Goal: Use online tool/utility: Utilize a website feature to perform a specific function

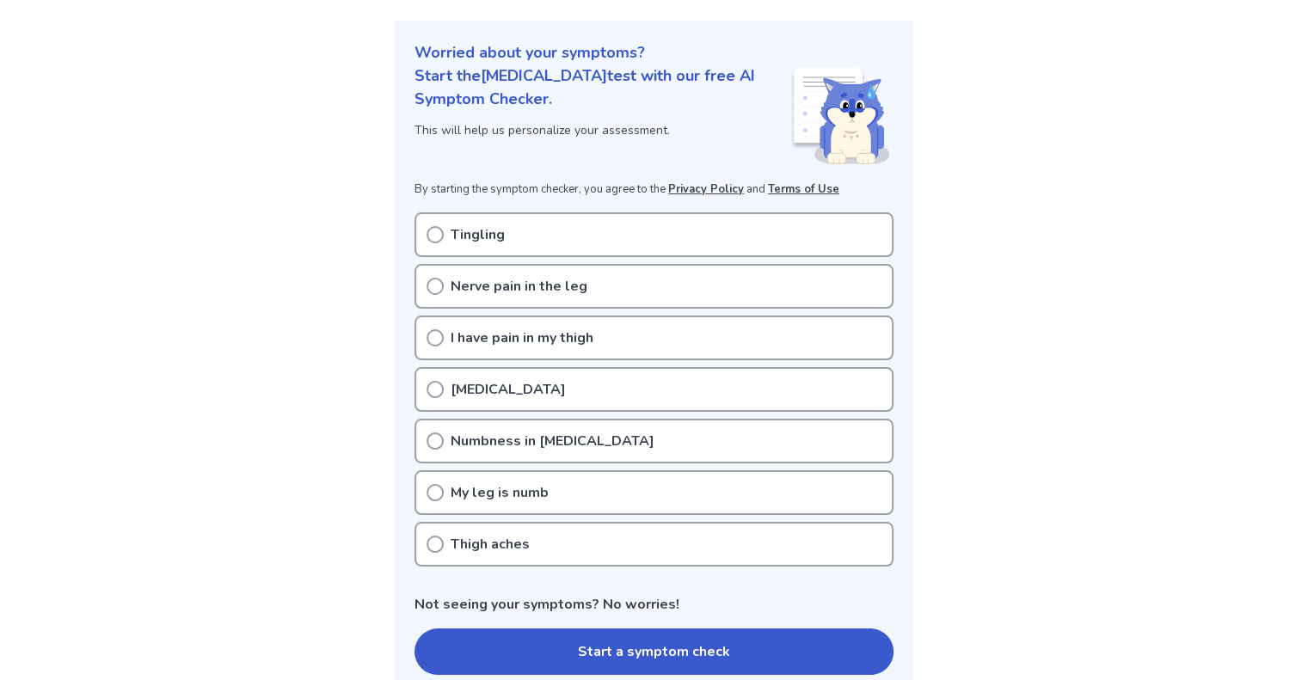
scroll to position [184, 0]
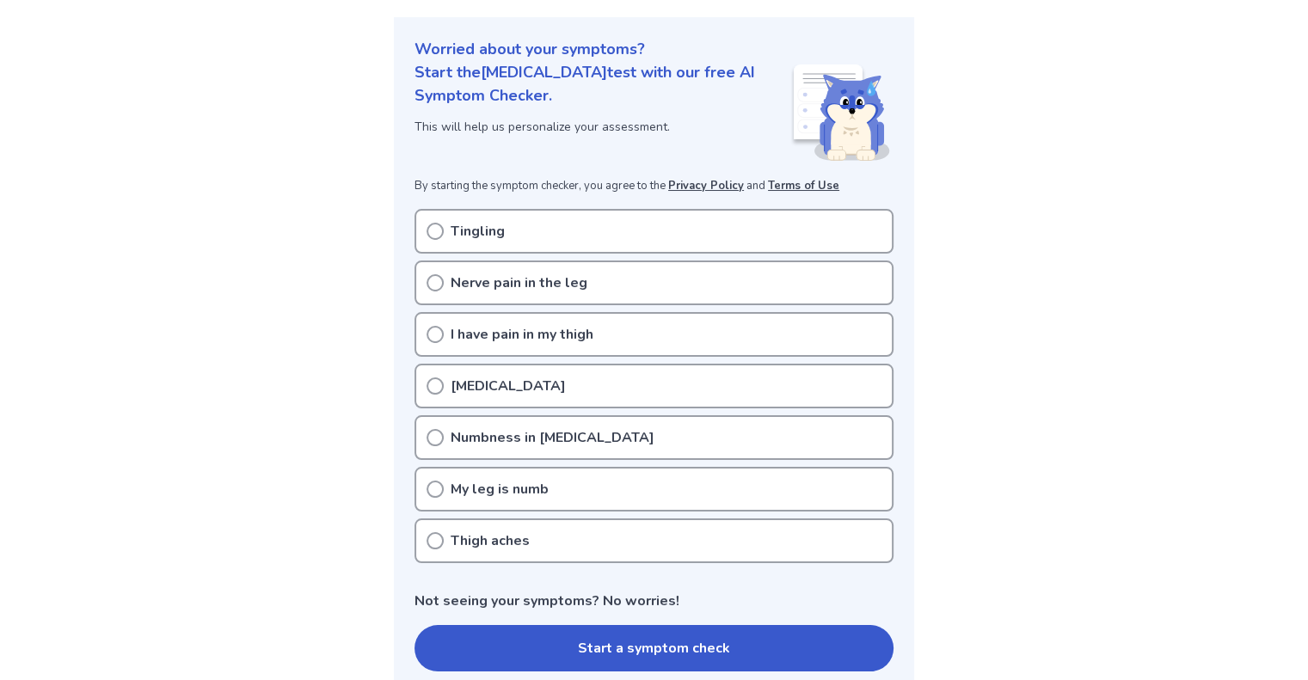
click at [437, 234] on icon at bounding box center [434, 231] width 17 height 17
click at [427, 433] on circle at bounding box center [434, 437] width 15 height 15
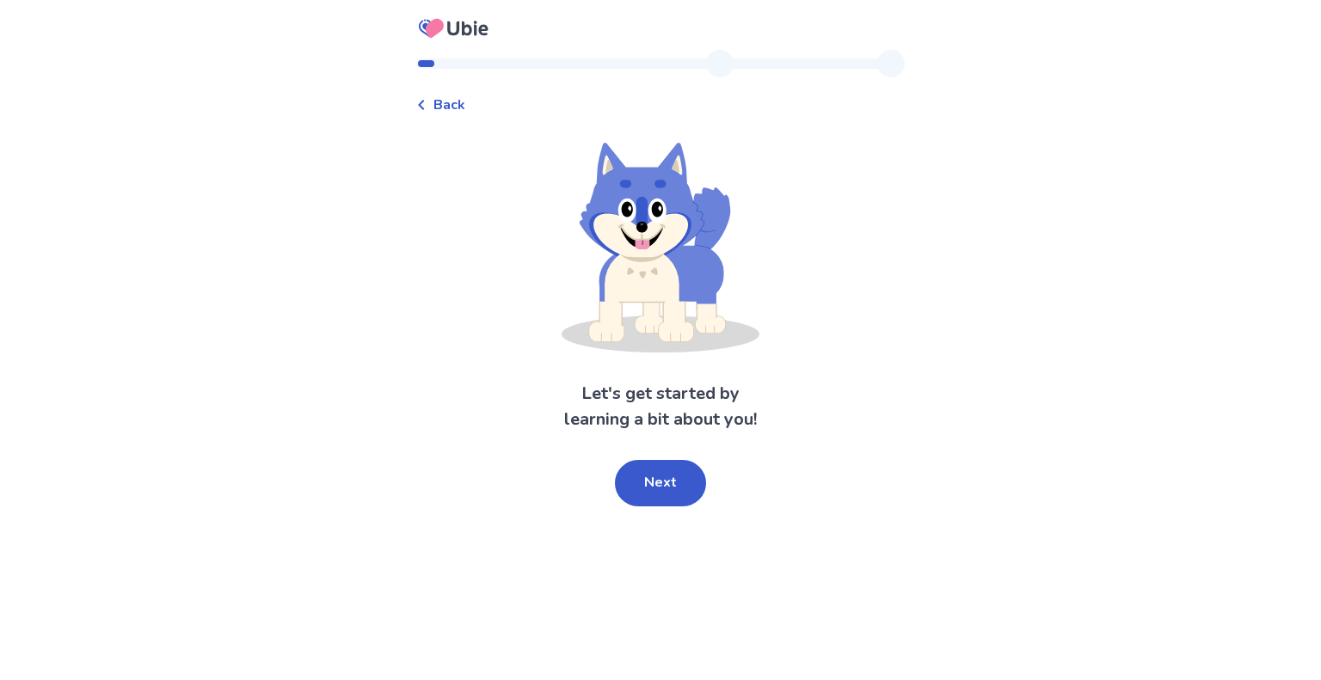
click at [447, 107] on span "Back" at bounding box center [449, 105] width 32 height 21
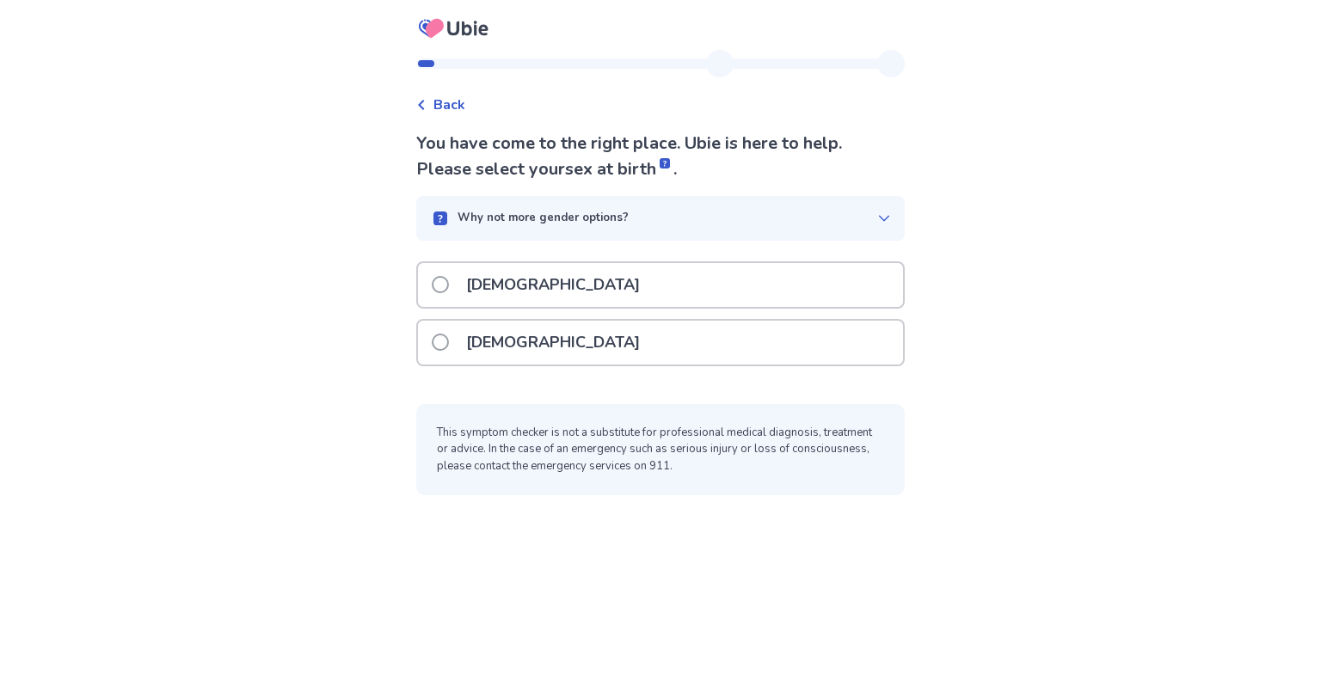
click at [485, 352] on p "Female" at bounding box center [553, 343] width 194 height 44
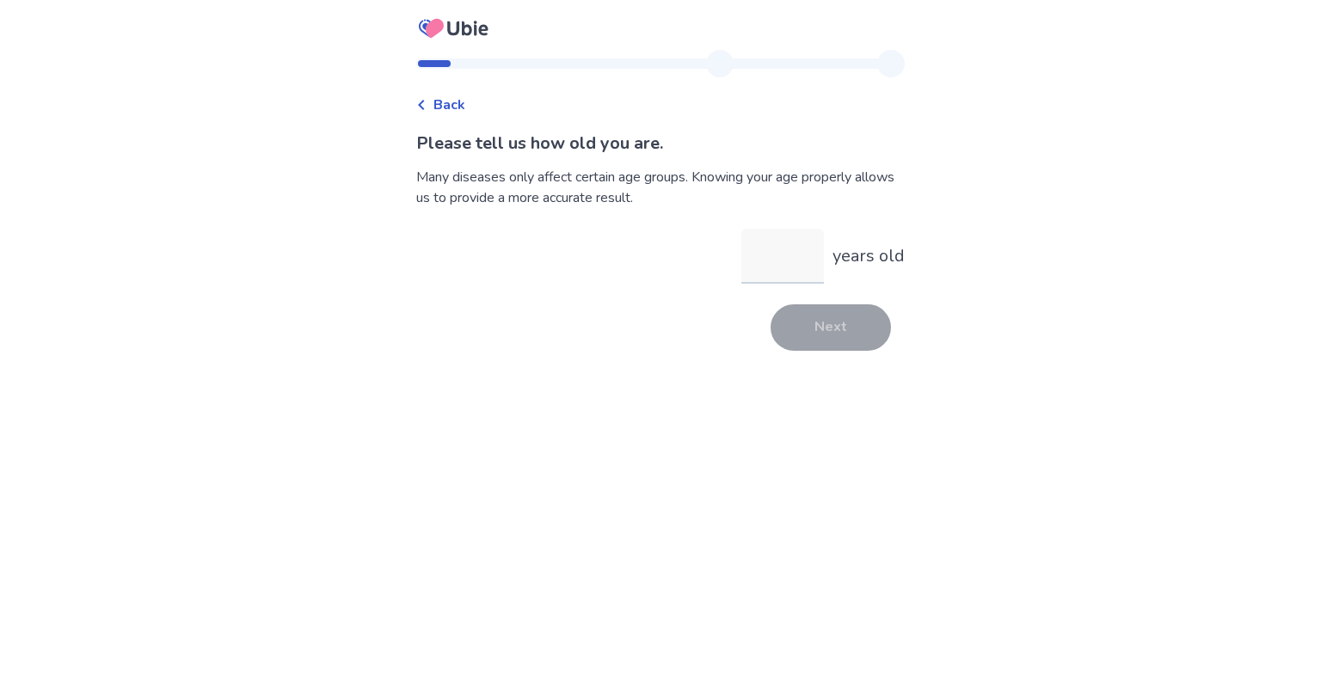
click at [780, 263] on input "years old" at bounding box center [782, 256] width 83 height 55
type input "**"
click at [816, 337] on button "Next" at bounding box center [830, 327] width 120 height 46
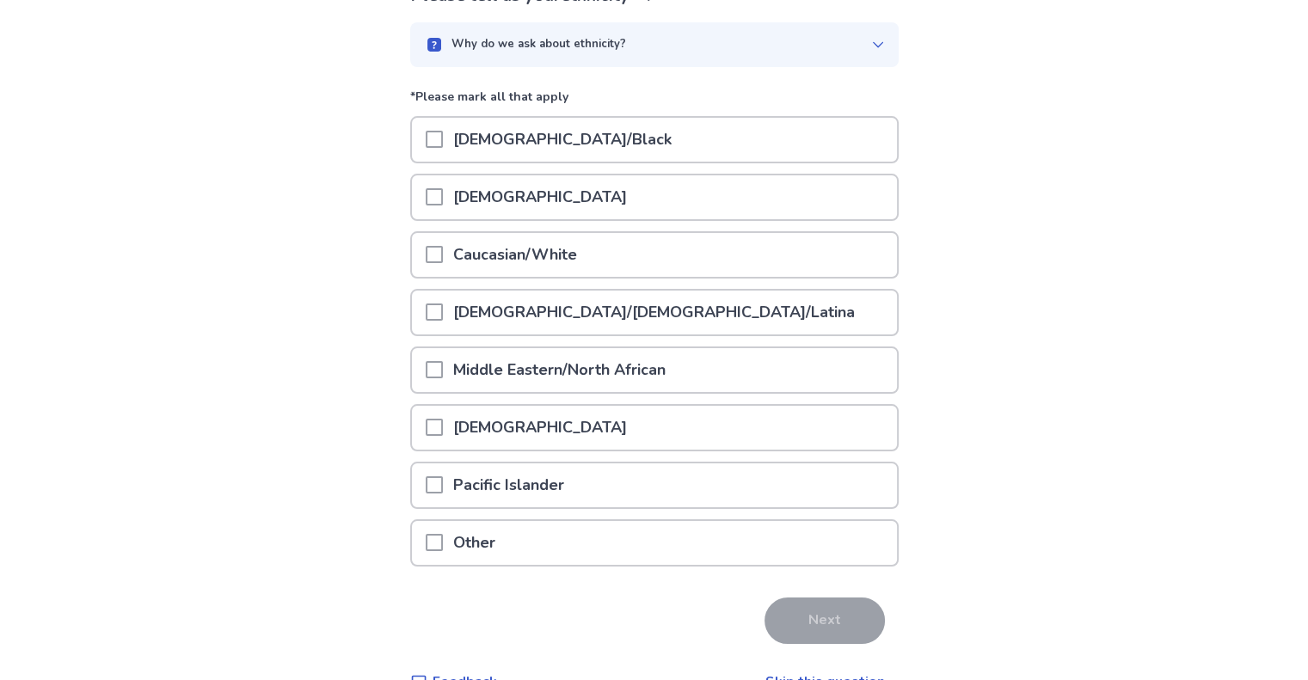
scroll to position [151, 0]
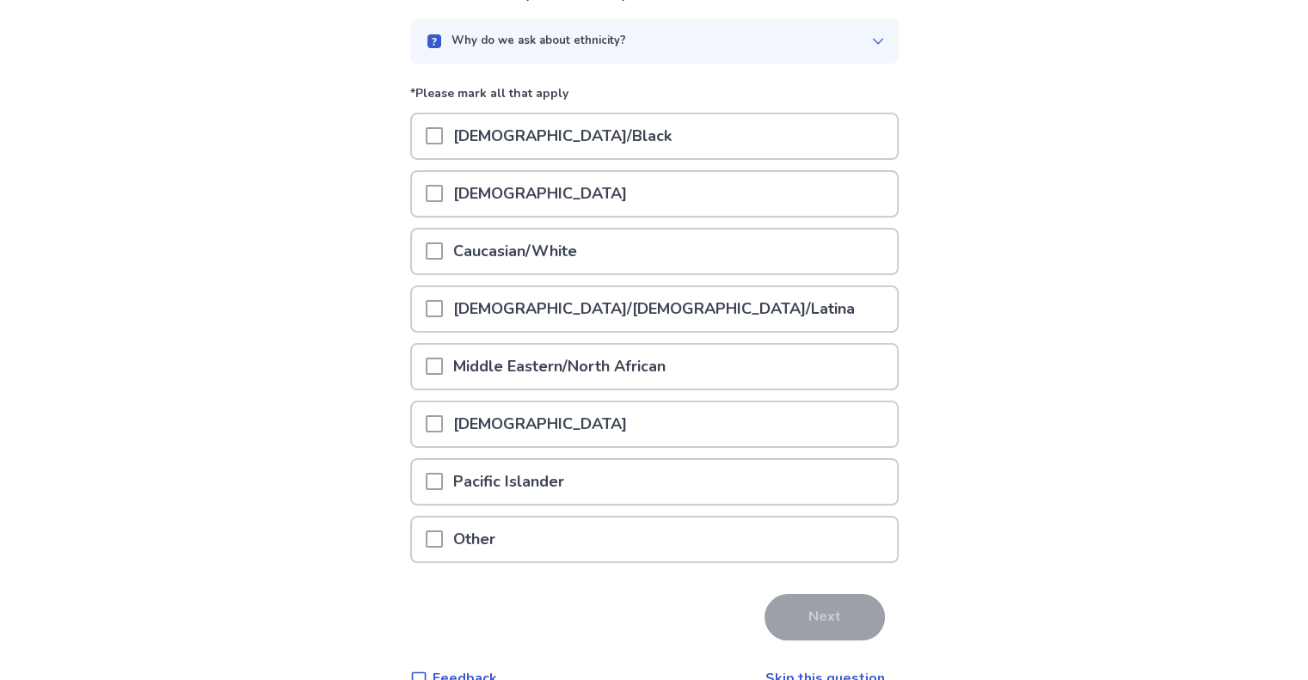
click at [443, 248] on span at bounding box center [434, 250] width 17 height 17
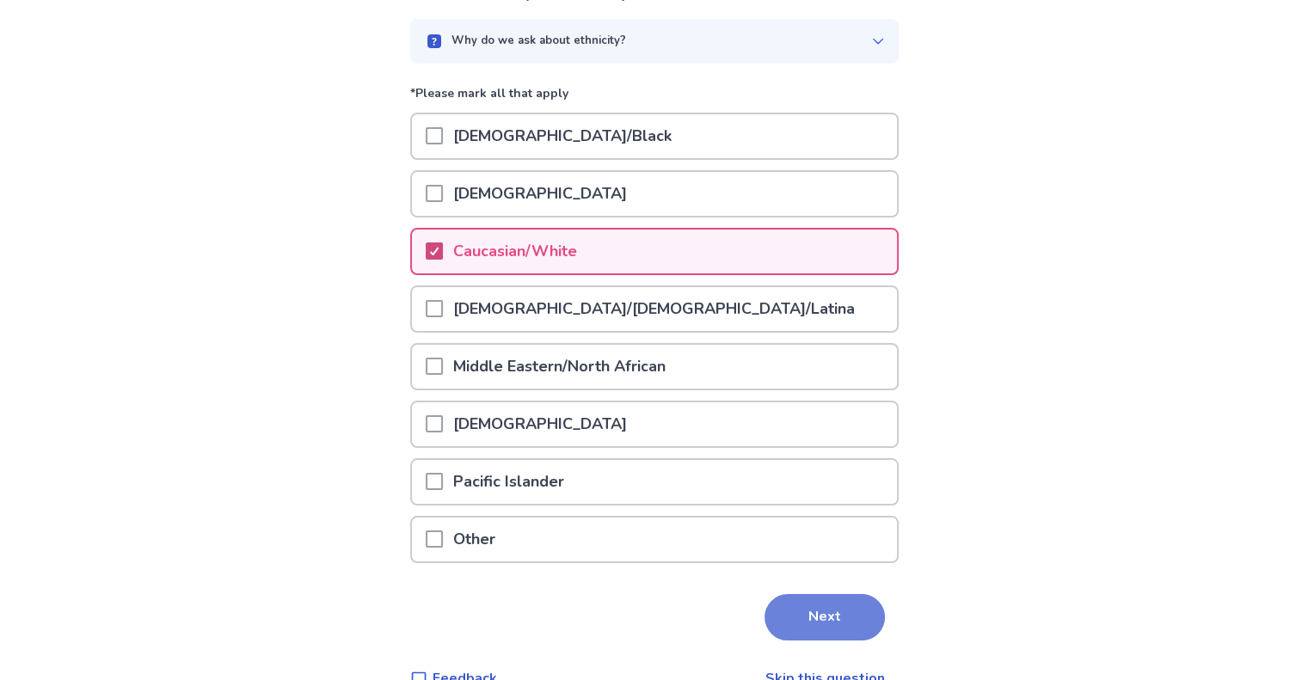
click at [815, 610] on button "Next" at bounding box center [824, 617] width 120 height 46
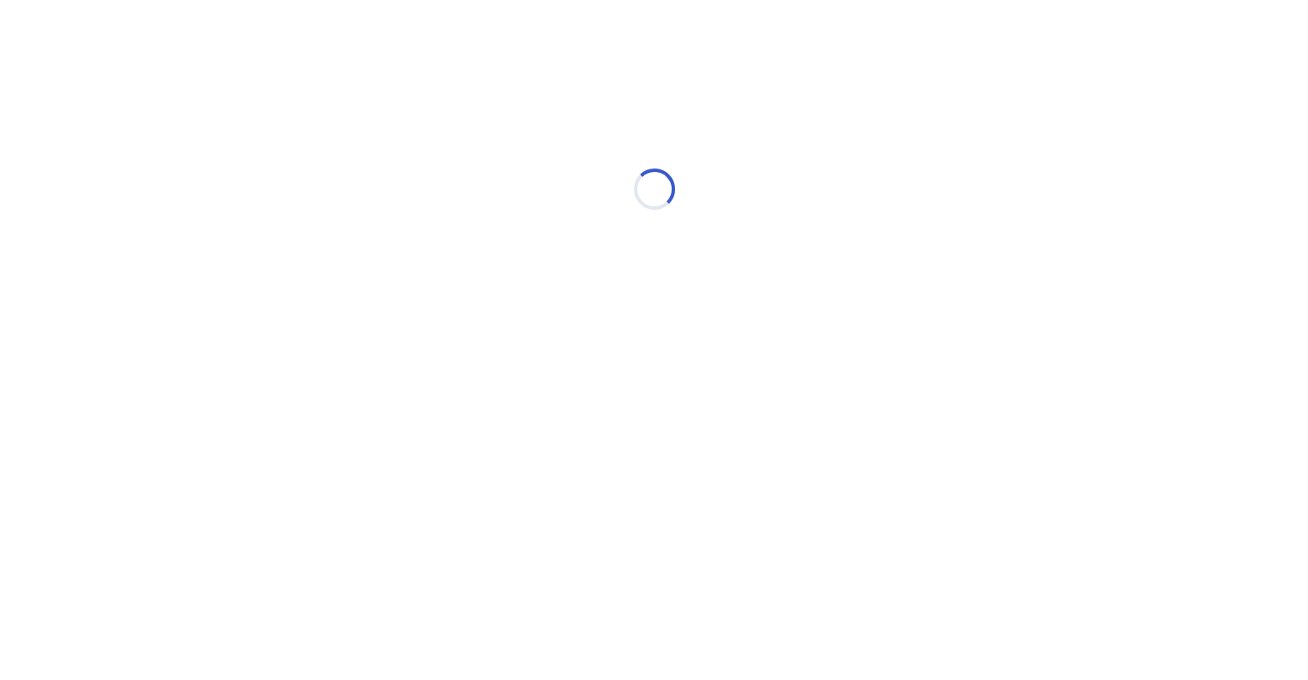
scroll to position [0, 0]
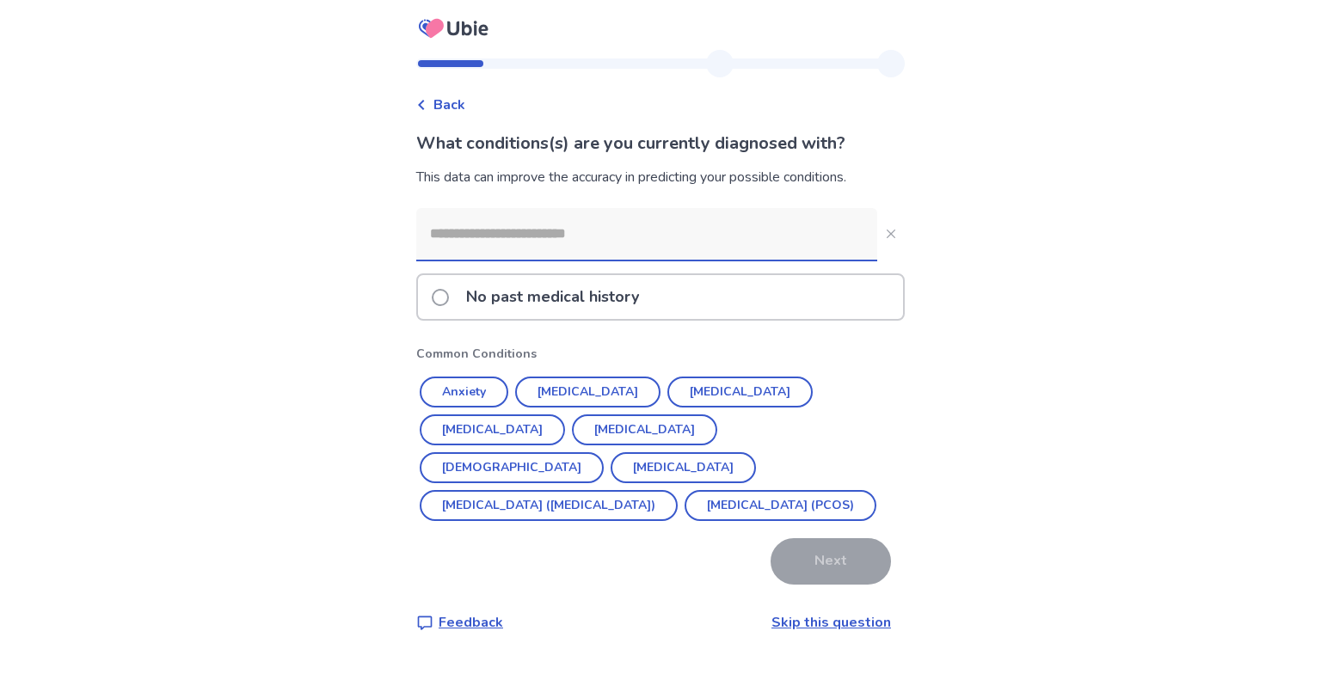
click at [449, 300] on span at bounding box center [440, 297] width 17 height 17
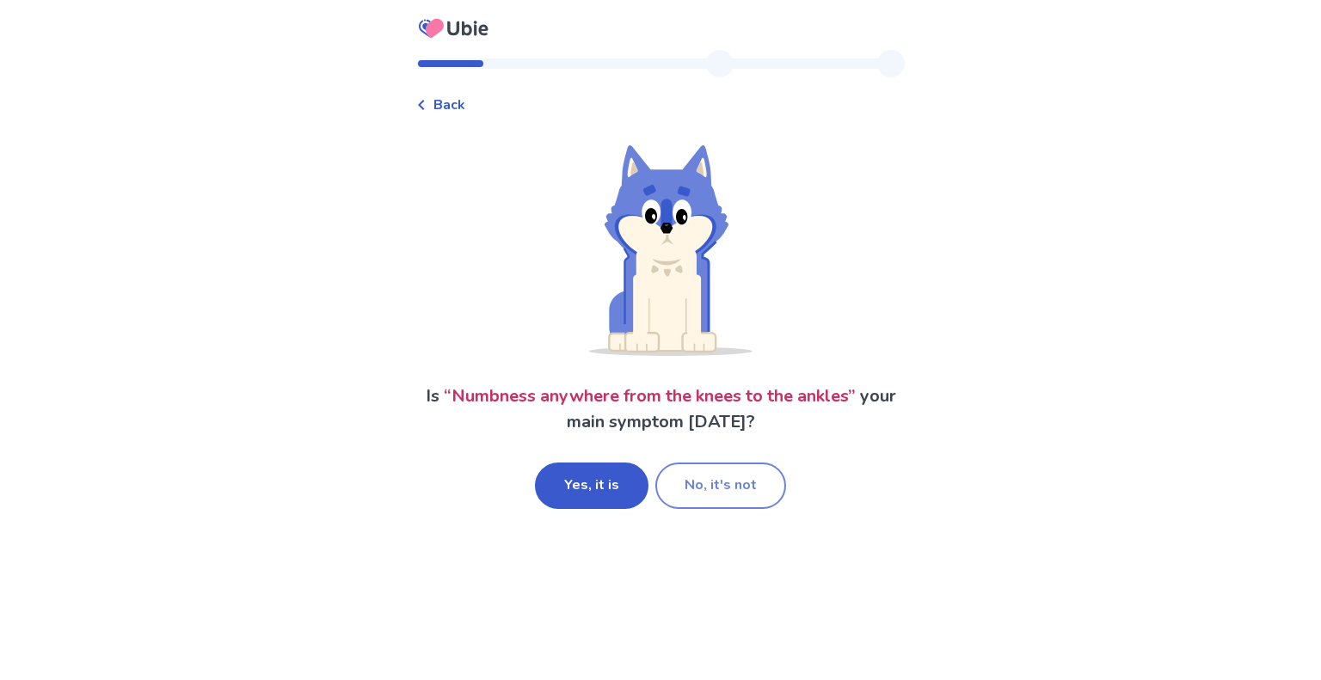
click at [728, 485] on button "No, it's not" at bounding box center [720, 486] width 131 height 46
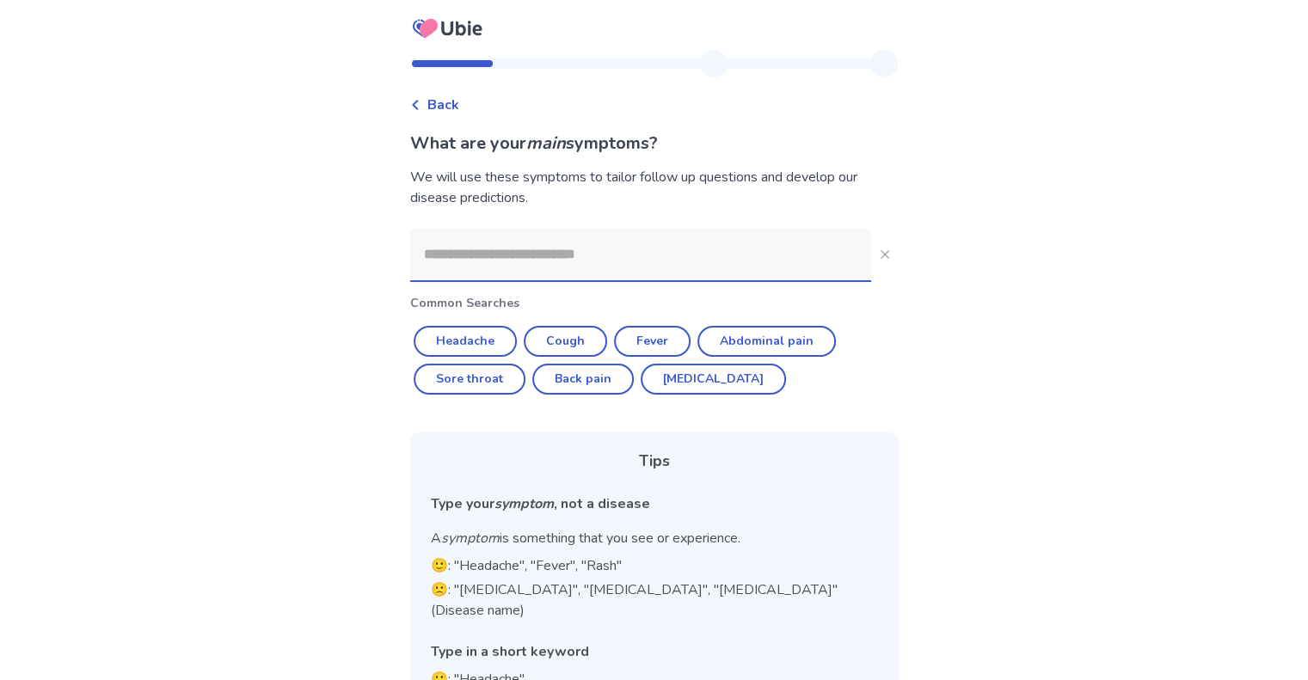
click at [506, 262] on input at bounding box center [640, 255] width 461 height 52
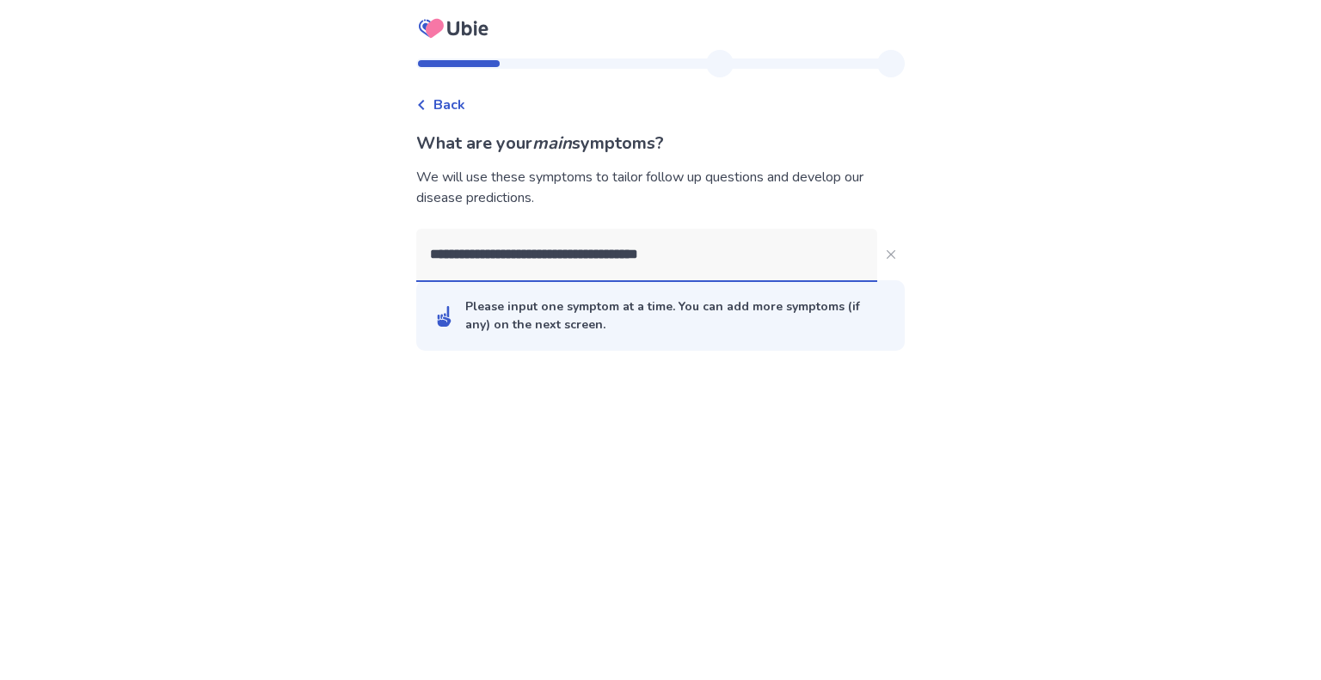
drag, startPoint x: 708, startPoint y: 261, endPoint x: 539, endPoint y: 265, distance: 169.4
click at [539, 265] on input "**********" at bounding box center [646, 255] width 461 height 52
type input "**********"
